Goal: Register for event/course

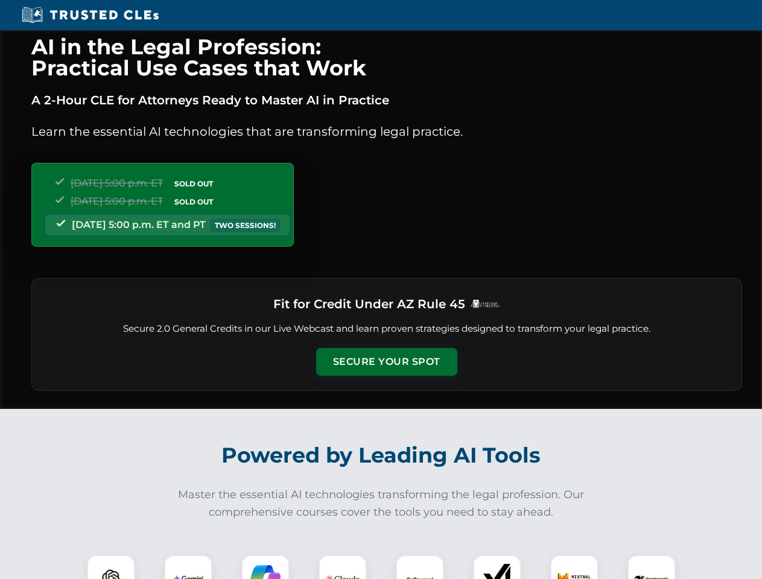
click at [386, 362] on button "Secure Your Spot" at bounding box center [386, 362] width 141 height 28
click at [111, 567] on img at bounding box center [110, 579] width 35 height 35
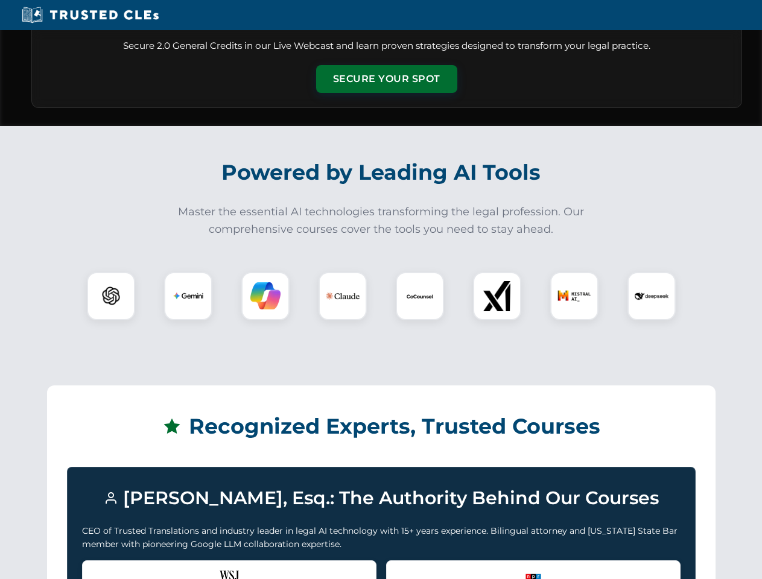
click at [188, 567] on div "Recognized by the WSJ [PERSON_NAME] was featured for his expertise in AI legal …" at bounding box center [229, 584] width 294 height 48
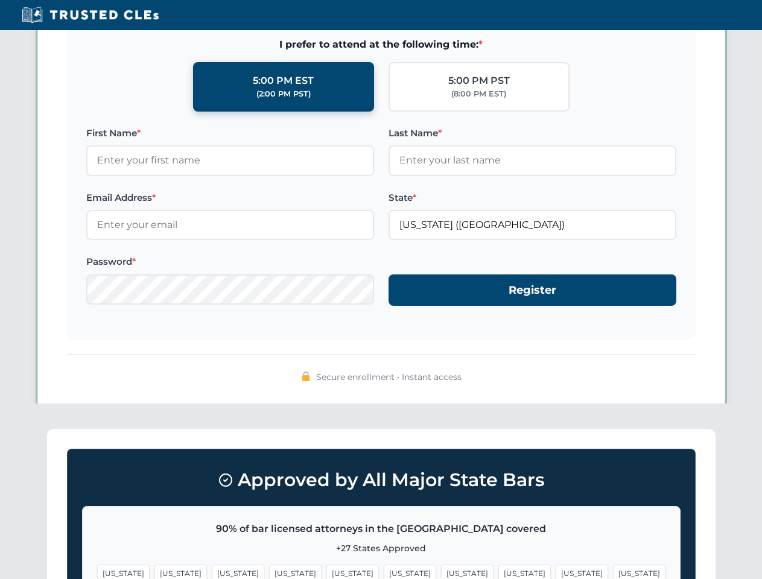
click at [441, 567] on span "[US_STATE]" at bounding box center [467, 573] width 52 height 17
click at [555, 567] on span "[US_STATE]" at bounding box center [581, 573] width 52 height 17
